Goal: Task Accomplishment & Management: Manage account settings

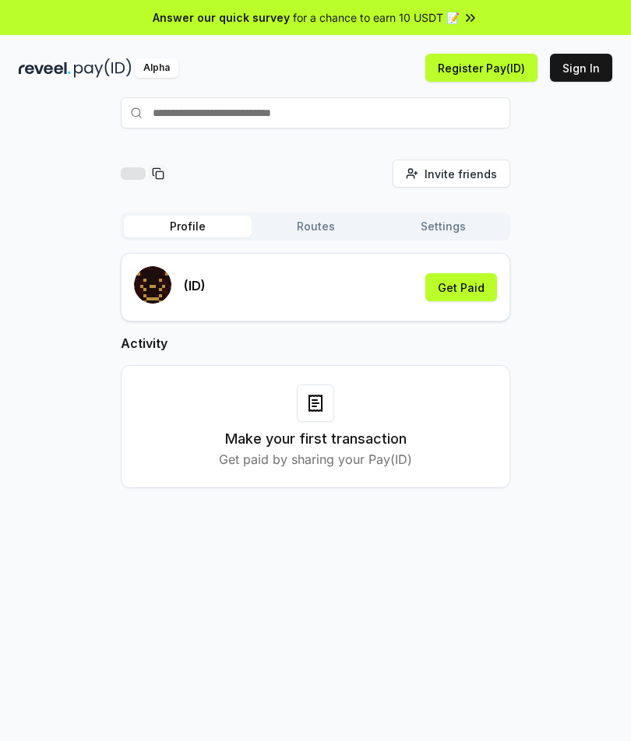
click at [471, 281] on button "Get Paid" at bounding box center [461, 287] width 72 height 28
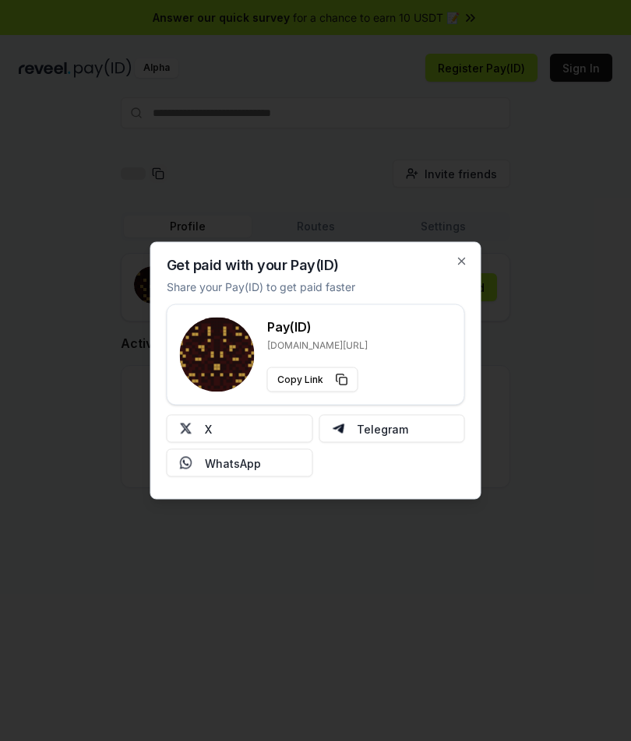
click at [464, 250] on div "Get paid with your Pay(ID) Share your Pay(ID) to get paid faster Pay(ID) reveel…" at bounding box center [315, 371] width 331 height 258
click at [462, 259] on icon "button" at bounding box center [461, 261] width 12 height 12
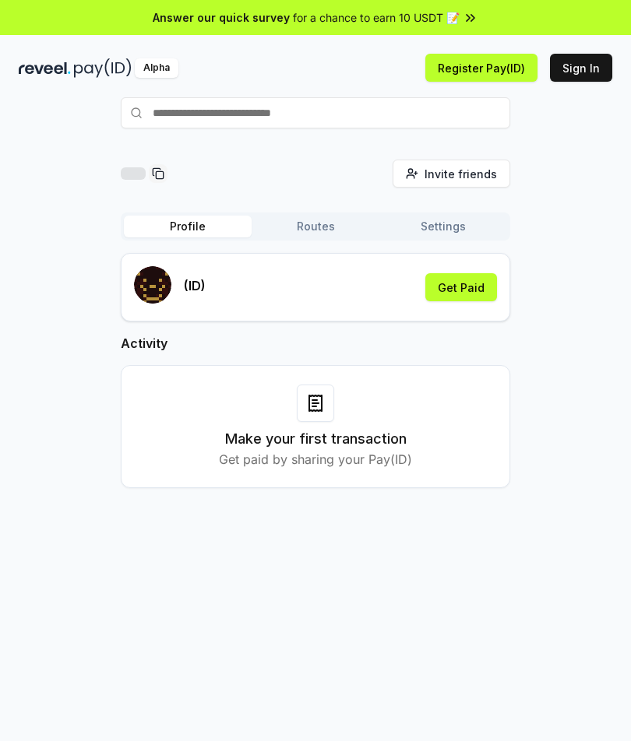
click at [593, 61] on button "Sign In" at bounding box center [581, 68] width 62 height 28
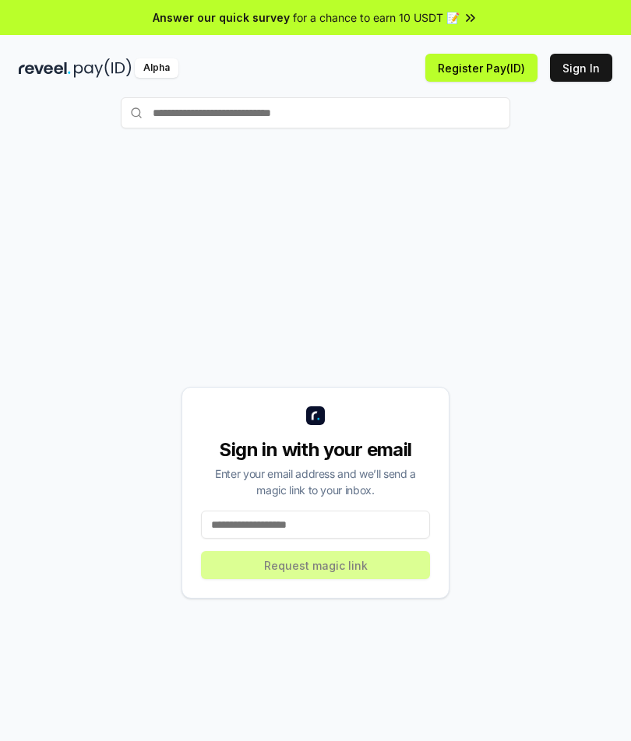
click at [409, 506] on div "Sign in with your email Enter your email address and we’ll send a magic link to…" at bounding box center [315, 493] width 268 height 212
click at [626, 407] on div "Sign in with your email Enter your email address and we’ll send a magic link to…" at bounding box center [315, 477] width 631 height 698
click at [402, 493] on div "Enter your email address and we’ll send a magic link to your inbox." at bounding box center [315, 482] width 229 height 33
click at [378, 526] on input at bounding box center [315, 525] width 229 height 28
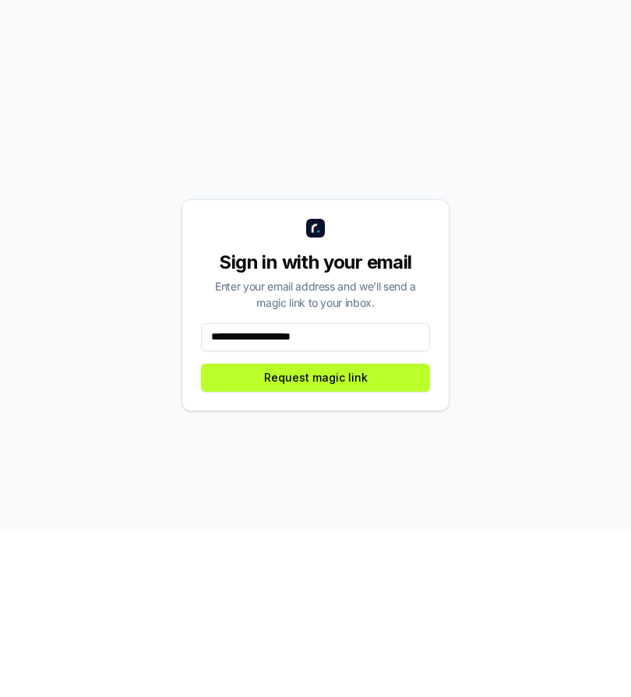
type input "**********"
click at [406, 529] on button "Request magic link" at bounding box center [315, 543] width 229 height 28
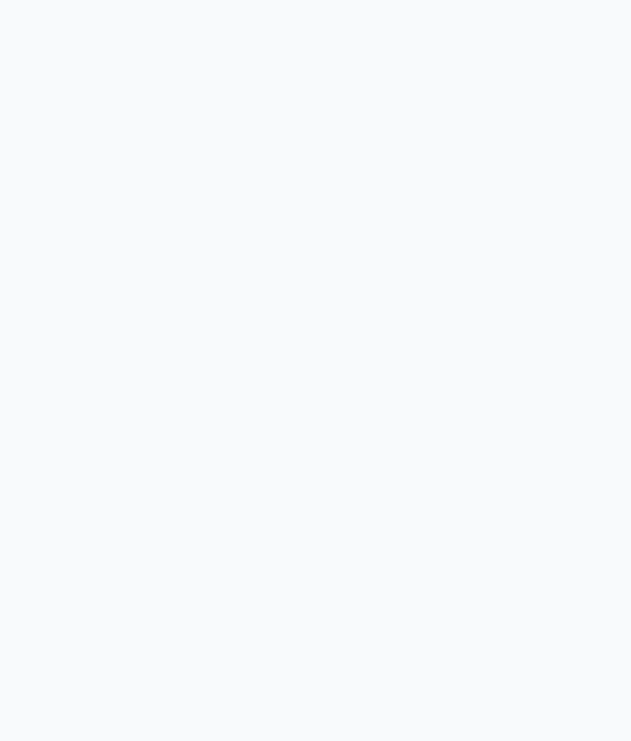
scroll to position [-1, 0]
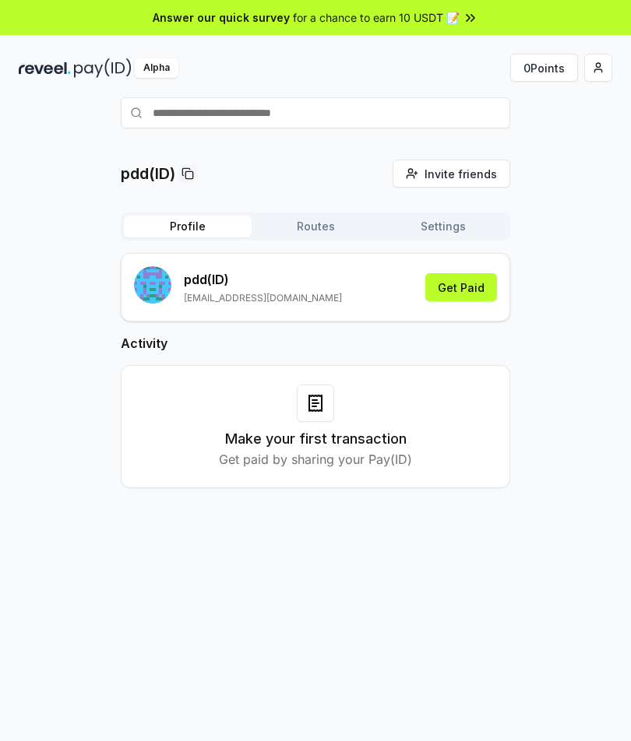
click at [469, 288] on button "Get Paid" at bounding box center [461, 287] width 72 height 28
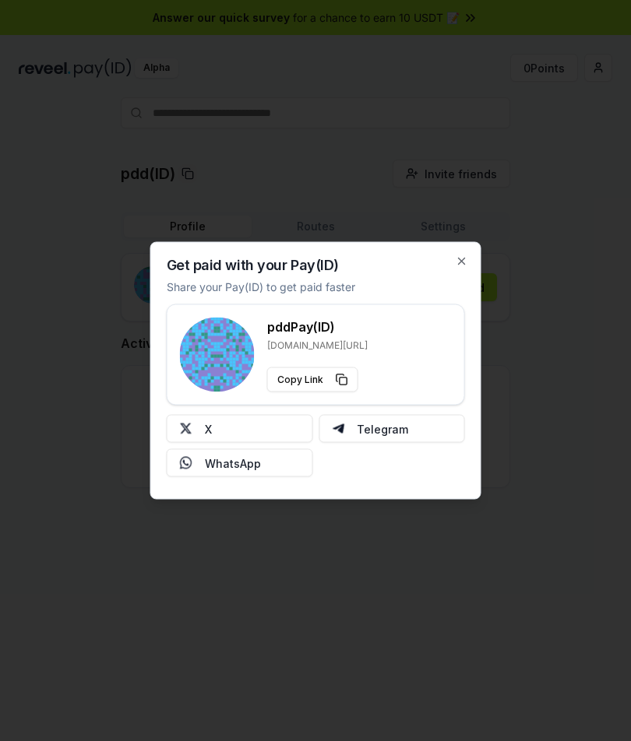
click at [460, 263] on icon "button" at bounding box center [461, 261] width 12 height 12
